Goal: Information Seeking & Learning: Learn about a topic

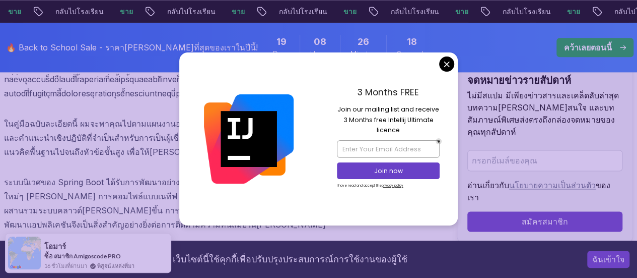
scroll to position [655, 0]
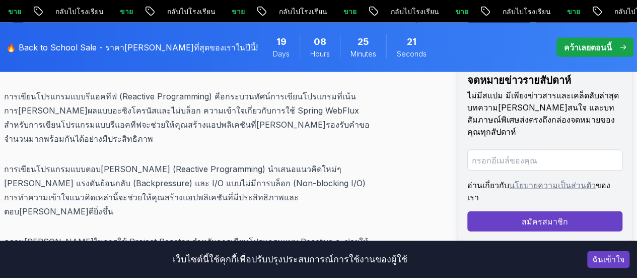
scroll to position [12698, 0]
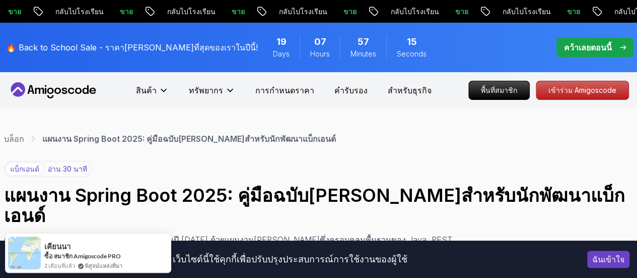
click at [180, 139] on font "แผนงาน Spring Boot 2025: คู่มือฉบับ[PERSON_NAME]สำหรับนักพัฒนาแบ็กเอนด์" at bounding box center [189, 139] width 294 height 10
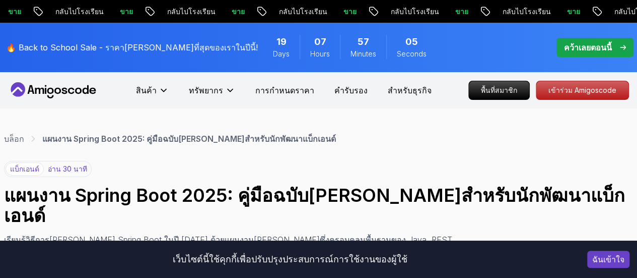
drag, startPoint x: 141, startPoint y: 135, endPoint x: 109, endPoint y: 192, distance: 65.9
click at [109, 192] on font "แผนงาน Spring Boot 2025: คู่มือฉบับ[PERSON_NAME]สำหรับนักพัฒนาแบ็กเอนด์" at bounding box center [314, 205] width 621 height 42
click at [61, 95] on icon at bounding box center [53, 90] width 91 height 16
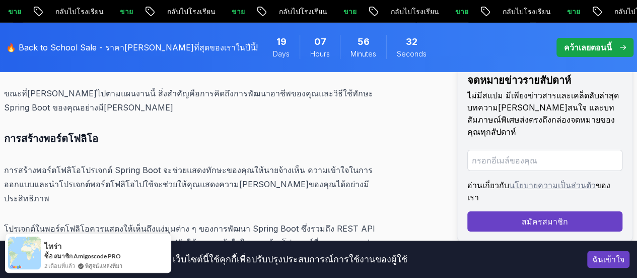
scroll to position [13191, 0]
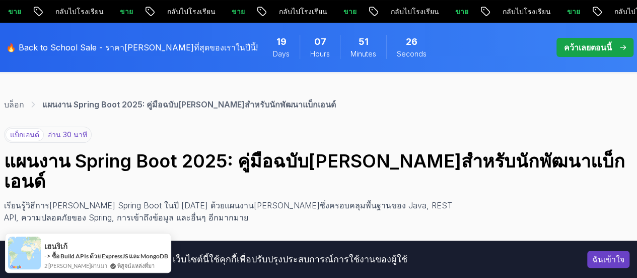
scroll to position [50, 0]
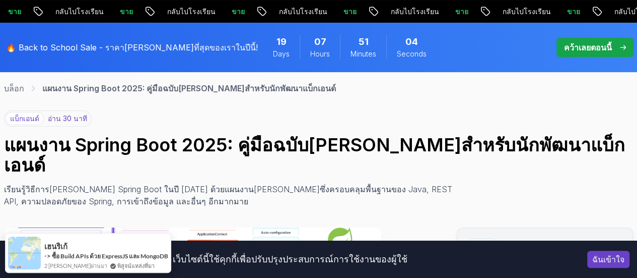
drag, startPoint x: 448, startPoint y: 63, endPoint x: 436, endPoint y: 69, distance: 13.5
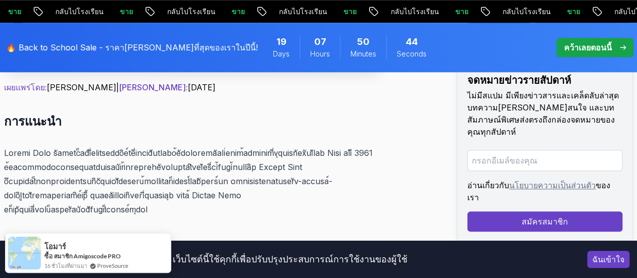
scroll to position [454, 0]
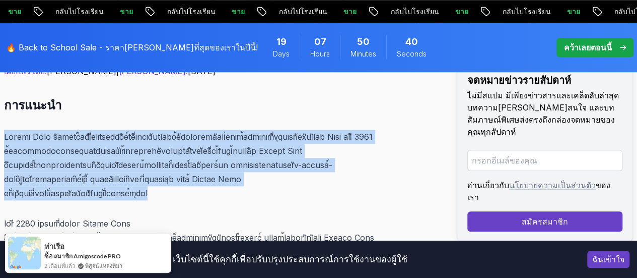
drag, startPoint x: 6, startPoint y: 117, endPoint x: 331, endPoint y: 156, distance: 326.8
click at [331, 157] on p at bounding box center [192, 165] width 377 height 71
copy font "Spring Boot ยังคงเป็นหนึ่งในเฟรมเวิร์กที่ทรงพลังและได้รับการยอมรับอย่างกว้างขวา…"
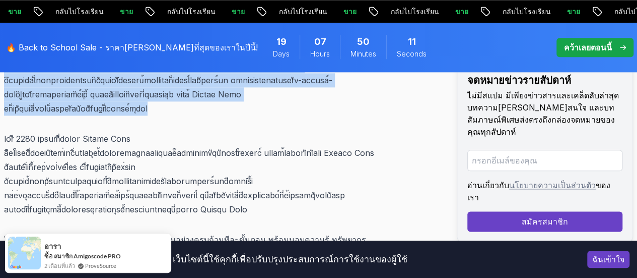
scroll to position [554, 0]
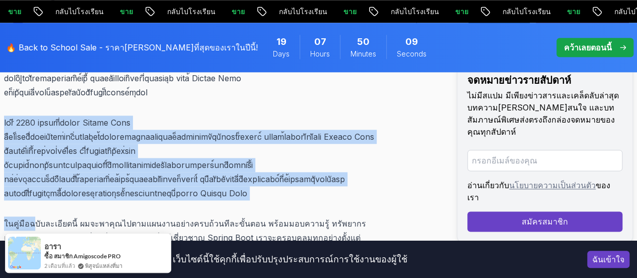
drag, startPoint x: 8, startPoint y: 94, endPoint x: 30, endPoint y: 154, distance: 64.4
click at [38, 146] on p at bounding box center [192, 157] width 377 height 85
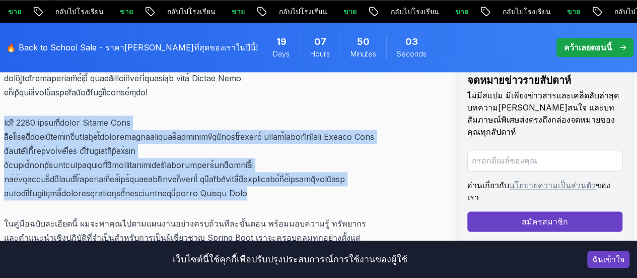
drag, startPoint x: 5, startPoint y: 86, endPoint x: 31, endPoint y: 143, distance: 62.2
click at [31, 143] on p at bounding box center [192, 157] width 377 height 85
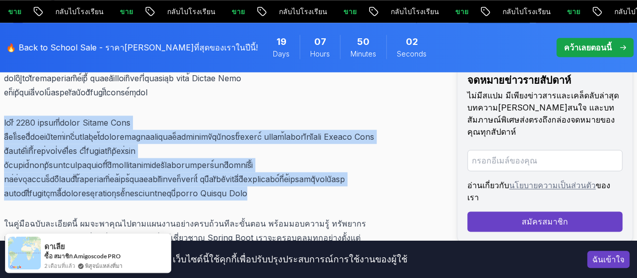
copy font "ในปี 2025 การเชี่ยวชาญ Spring Boot ถือเป็นเรื่องสำคัญอย่างยิ่งหากคุณต้องการประส…"
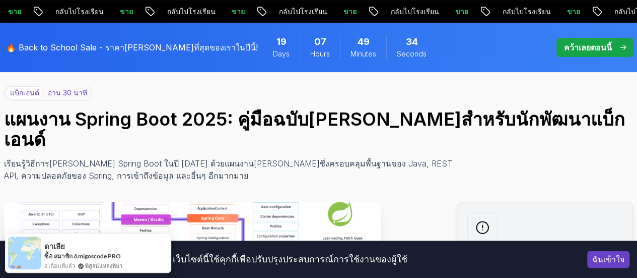
scroll to position [0, 0]
